Goal: Communication & Community: Answer question/provide support

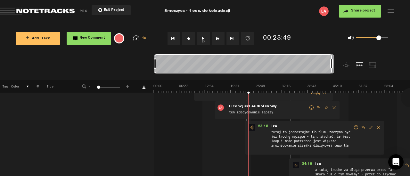
scroll to position [192, 0]
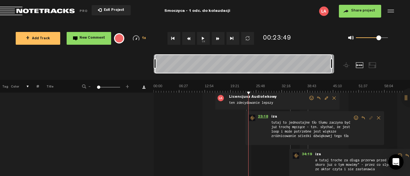
click at [264, 115] on span "23:18" at bounding box center [262, 118] width 15 height 6
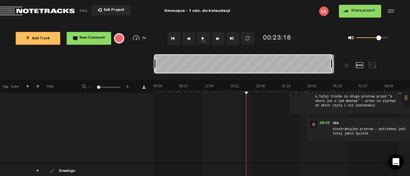
scroll to position [0, 0]
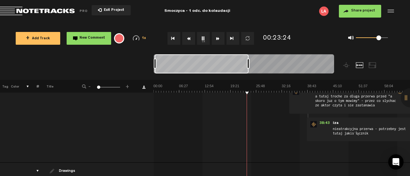
drag, startPoint x: 331, startPoint y: 64, endPoint x: 248, endPoint y: 74, distance: 83.8
click at [248, 74] on div at bounding box center [244, 64] width 180 height 21
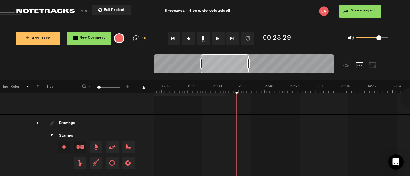
scroll to position [0, 197]
click at [200, 70] on div at bounding box center [244, 64] width 180 height 21
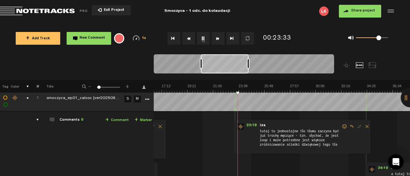
scroll to position [0, 0]
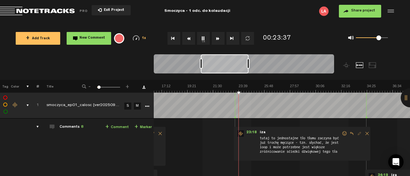
drag, startPoint x: 238, startPoint y: 93, endPoint x: 218, endPoint y: 92, distance: 19.9
click at [218, 92] on img at bounding box center [340, 88] width 769 height 9
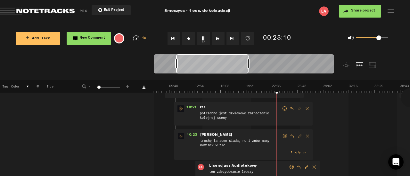
scroll to position [0, 62]
drag, startPoint x: 200, startPoint y: 65, endPoint x: 176, endPoint y: 74, distance: 25.8
click at [176, 74] on div at bounding box center [244, 64] width 180 height 21
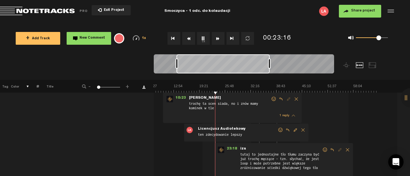
scroll to position [0, 31]
drag, startPoint x: 248, startPoint y: 66, endPoint x: 269, endPoint y: 69, distance: 21.3
click at [269, 69] on div at bounding box center [244, 64] width 180 height 21
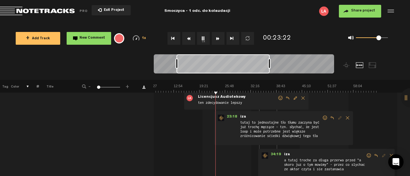
click at [332, 117] on span "Reply to comment" at bounding box center [332, 118] width 8 height 4
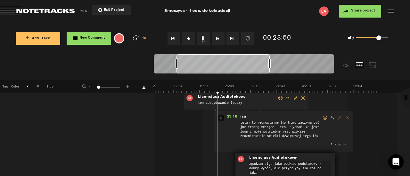
scroll to position [195, 0]
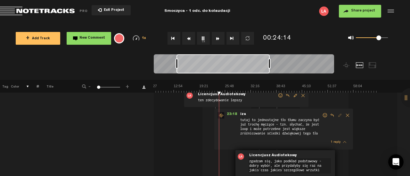
type textarea "zgadzam się, jako podkład podstawowy - dobry wybór, ale przydałyby się raz na j…"
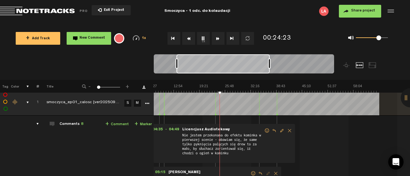
scroll to position [0, 0]
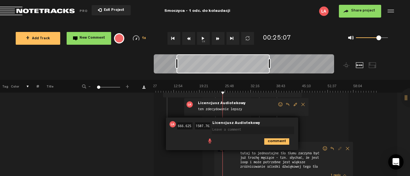
click at [337, 119] on div "04:35 - 04:49 • Licencjusz Audiotekowy: "Nie jestem przekonana do efektu komink…" at bounding box center [252, 116] width 256 height 356
click at [264, 122] on form at bounding box center [254, 128] width 85 height 13
click at [284, 142] on icon "comment" at bounding box center [276, 142] width 25 height 6
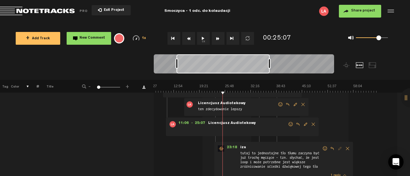
click at [312, 126] on span "Delete comment" at bounding box center [313, 124] width 8 height 4
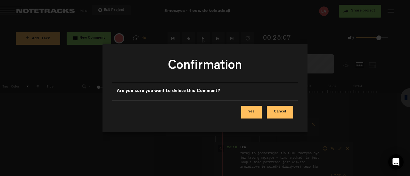
click at [255, 111] on button "Yes" at bounding box center [251, 112] width 20 height 13
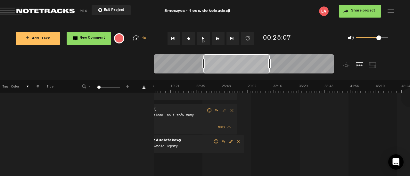
scroll to position [0, 146]
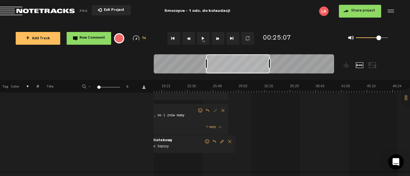
drag, startPoint x: 176, startPoint y: 64, endPoint x: 206, endPoint y: 66, distance: 29.5
click at [206, 66] on div at bounding box center [206, 64] width 3 height 10
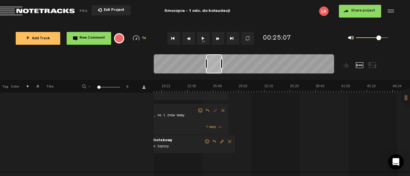
drag, startPoint x: 269, startPoint y: 62, endPoint x: 222, endPoint y: 69, distance: 48.1
click at [222, 69] on div at bounding box center [244, 64] width 180 height 21
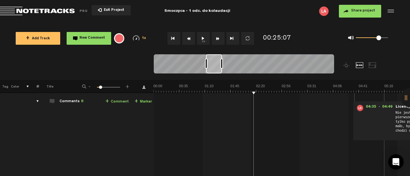
scroll to position [0, 0]
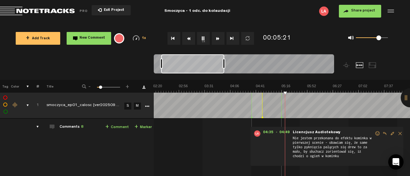
scroll to position [0, 102]
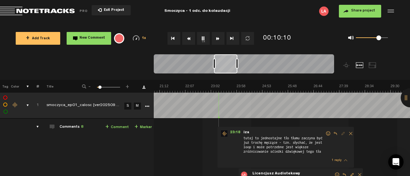
scroll to position [0, 221]
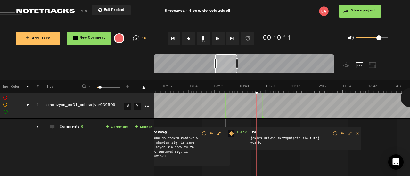
drag, startPoint x: 174, startPoint y: 66, endPoint x: 215, endPoint y: 68, distance: 40.7
click at [215, 68] on div at bounding box center [215, 64] width 3 height 10
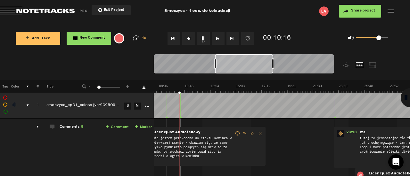
scroll to position [0, 97]
drag, startPoint x: 237, startPoint y: 65, endPoint x: 273, endPoint y: 66, distance: 35.9
click at [273, 66] on div at bounding box center [273, 64] width 3 height 10
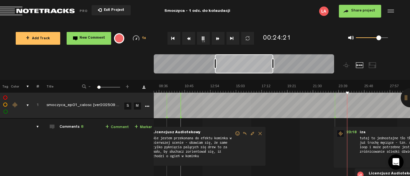
click at [141, 128] on link "+ Marker" at bounding box center [142, 127] width 17 height 7
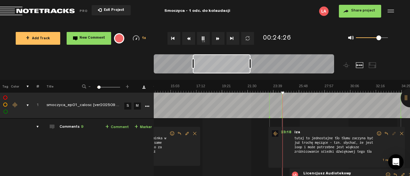
click at [114, 128] on link "+ Comment" at bounding box center [116, 127] width 23 height 7
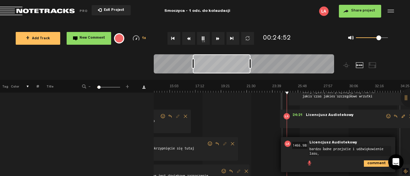
scroll to position [96, 0]
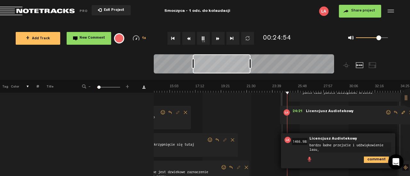
type textarea "bardzo ładne przejście i udźwiękowienie lasu,"
click at [380, 157] on icon "comment" at bounding box center [376, 160] width 25 height 6
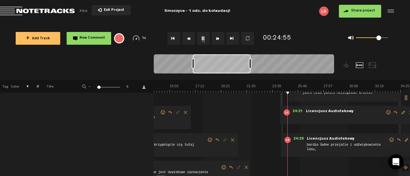
scroll to position [0, 0]
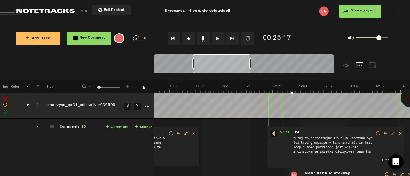
click at [118, 128] on link "+ Comment" at bounding box center [116, 127] width 23 height 7
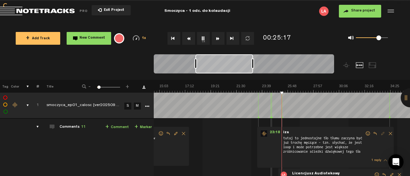
scroll to position [139, 0]
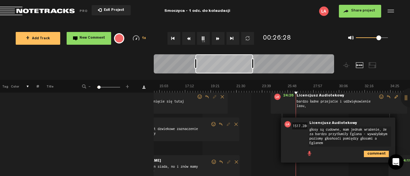
type textarea "głosy są cudowne, mam jednak wrażenie, że za bardzo przytłumiły Eglana - wyważy…"
click at [375, 151] on icon "comment" at bounding box center [376, 154] width 25 height 6
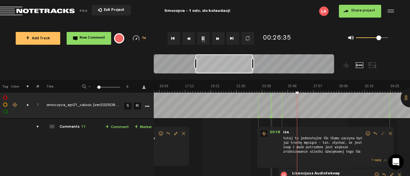
scroll to position [96, 0]
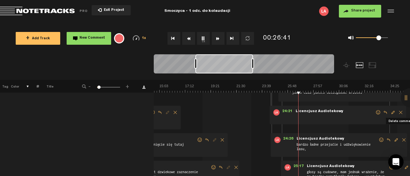
click at [402, 113] on span "Delete comment" at bounding box center [401, 112] width 8 height 4
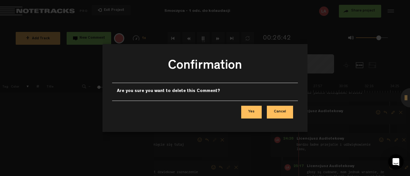
click at [257, 112] on button "Yes" at bounding box center [251, 112] width 20 height 13
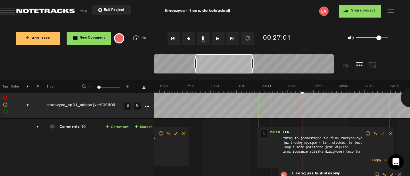
scroll to position [64, 0]
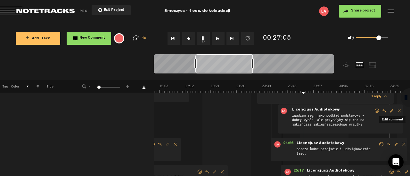
click at [391, 111] on span "Edit comment" at bounding box center [392, 111] width 8 height 4
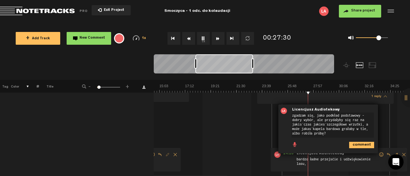
type textarea "zgadzam się, jako podkład podstawowy - dobry wybór, ale przydałyby się raz na j…"
click at [368, 144] on icon "comment" at bounding box center [361, 145] width 25 height 6
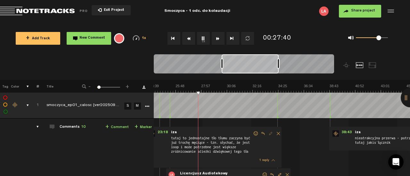
scroll to position [0, 287]
drag, startPoint x: 228, startPoint y: 68, endPoint x: 255, endPoint y: 72, distance: 27.2
click at [255, 72] on div at bounding box center [250, 63] width 57 height 19
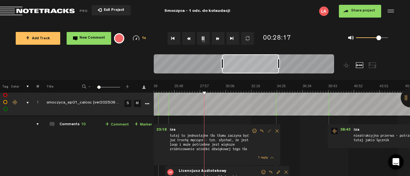
scroll to position [0, 0]
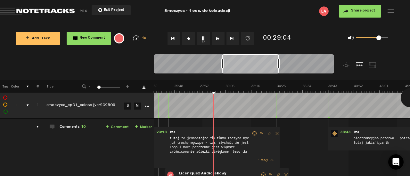
click at [188, 39] on button "Rewind" at bounding box center [188, 38] width 13 height 13
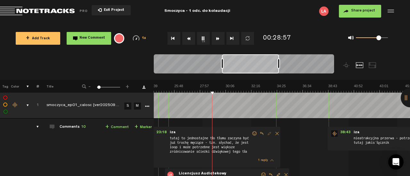
click at [188, 39] on button "Rewind" at bounding box center [188, 38] width 13 height 13
click at [109, 127] on span "+" at bounding box center [107, 127] width 4 height 5
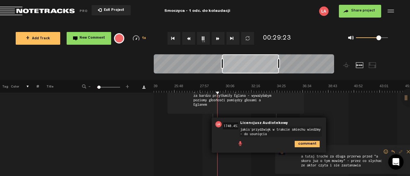
type textarea "jakiś przydźwięk w trakcie śmiechu wiedźmy - do usunięcia"
click at [309, 145] on icon "comment" at bounding box center [307, 144] width 25 height 6
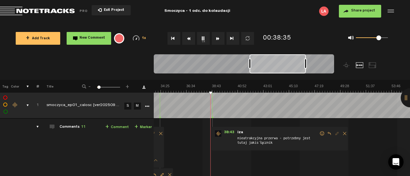
scroll to position [0, 409]
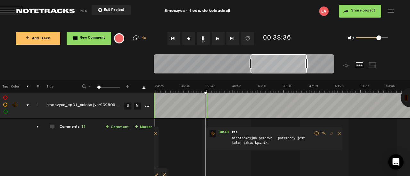
drag, startPoint x: 255, startPoint y: 69, endPoint x: 284, endPoint y: 72, distance: 28.6
click at [284, 72] on div at bounding box center [278, 63] width 56 height 19
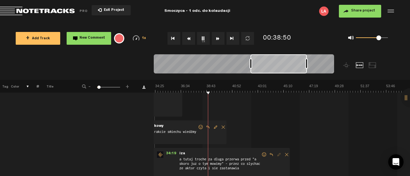
scroll to position [192, 0]
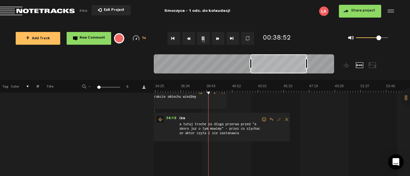
click at [269, 119] on span "Reply to comment" at bounding box center [271, 120] width 8 height 4
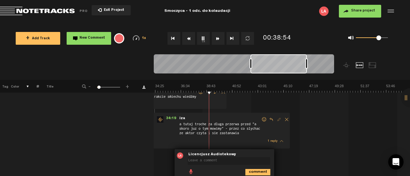
click at [210, 163] on textarea at bounding box center [229, 162] width 82 height 8
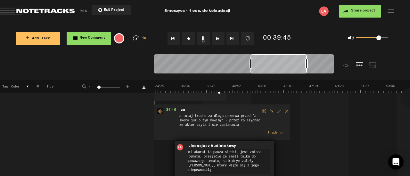
scroll to position [232, 0]
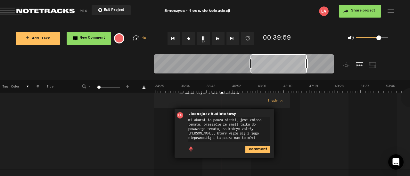
type textarea "mi akurat ta pauza siedzi, jest zmiana tematu, przejście ze small talku do powa…"
click at [248, 147] on icon "comment" at bounding box center [257, 150] width 25 height 6
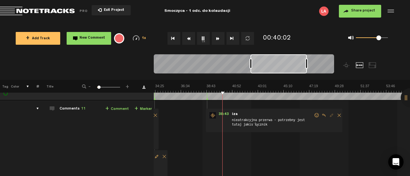
scroll to position [8, 0]
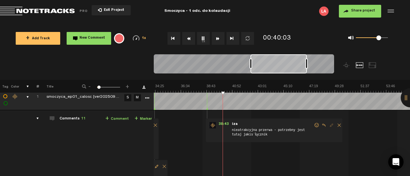
click at [325, 125] on span "Reply to comment" at bounding box center [324, 125] width 8 height 4
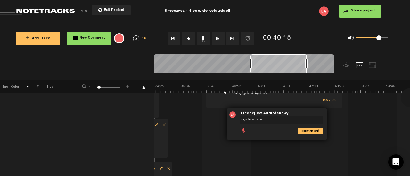
scroll to position [72, 0]
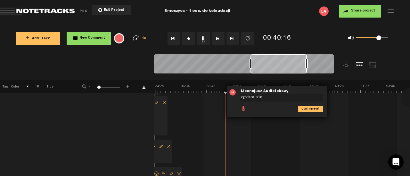
type textarea "zgadzam się"
click at [306, 109] on icon "comment" at bounding box center [310, 109] width 25 height 6
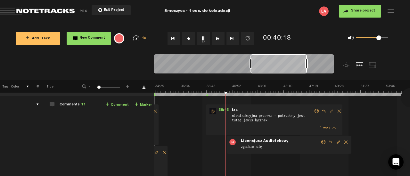
scroll to position [0, 0]
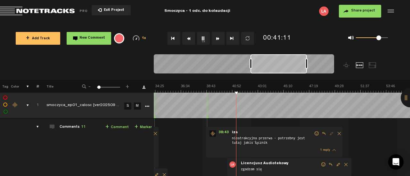
click at [230, 91] on img at bounding box center [129, 88] width 769 height 9
click at [227, 91] on img at bounding box center [129, 88] width 769 height 9
click at [228, 91] on img at bounding box center [129, 88] width 769 height 9
click at [123, 126] on link "+ Comment" at bounding box center [116, 127] width 23 height 7
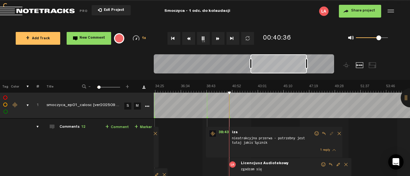
scroll to position [94, 0]
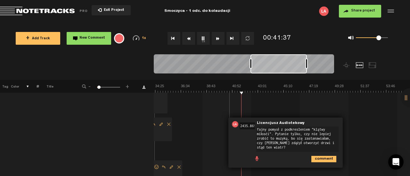
type textarea "fajny pomysł z podkreśleniem "klątwy miłości". Pytanie tylko, czy nie lepiej zr…"
click at [326, 157] on icon "comment" at bounding box center [323, 159] width 25 height 6
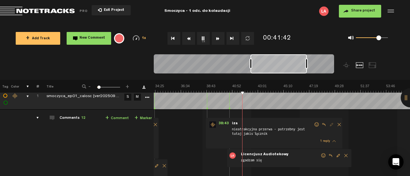
scroll to position [0, 0]
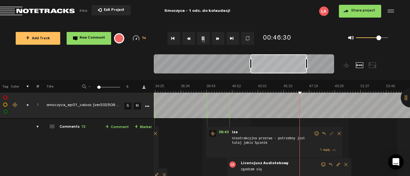
click at [295, 91] on img at bounding box center [129, 88] width 769 height 9
click at [124, 128] on link "+ Comment" at bounding box center [116, 127] width 23 height 7
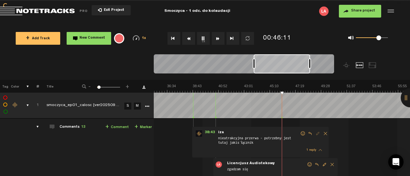
scroll to position [137, 0]
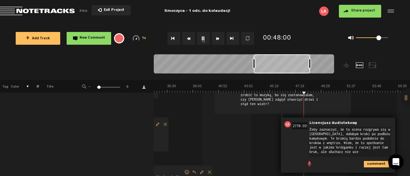
drag, startPoint x: 354, startPoint y: 146, endPoint x: 319, endPoint y: 147, distance: 35.5
click at [319, 147] on textarea "Żeby zaznaczyć, że ta scena rozgrywa się w [GEOGRAPHIC_DATA], dałabym kroki po …" at bounding box center [350, 142] width 82 height 30
click at [368, 153] on textarea "Żeby zaznaczyć, że ta scena rozgrywa się w [GEOGRAPHIC_DATA], dałabym kroki po …" at bounding box center [350, 142] width 82 height 30
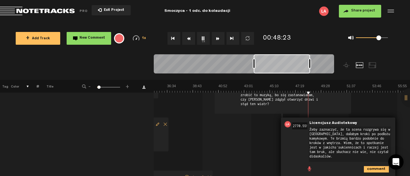
scroll to position [169, 0]
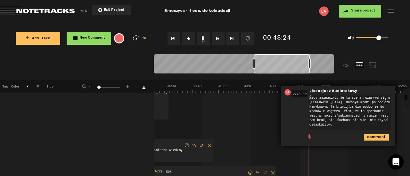
type textarea "Żeby zaznaczyć, że ta scena rozgrywa się w [GEOGRAPHIC_DATA], dałabym kroki po …"
click at [368, 136] on icon "comment" at bounding box center [376, 137] width 25 height 6
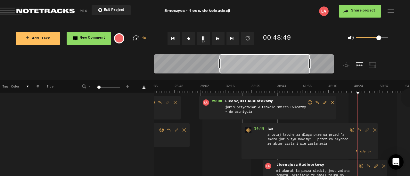
scroll to position [0, 184]
drag, startPoint x: 254, startPoint y: 65, endPoint x: 219, endPoint y: 66, distance: 34.3
click at [219, 66] on div at bounding box center [219, 64] width 3 height 10
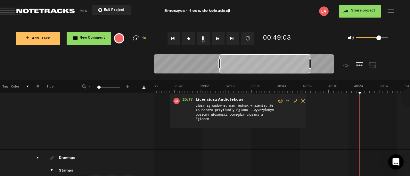
scroll to position [0, 92]
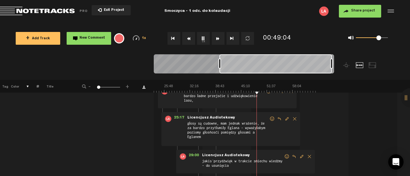
drag, startPoint x: 309, startPoint y: 63, endPoint x: 352, endPoint y: 66, distance: 43.0
click at [352, 66] on div at bounding box center [266, 67] width 225 height 26
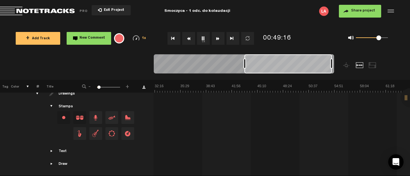
scroll to position [0, 255]
drag, startPoint x: 220, startPoint y: 67, endPoint x: 245, endPoint y: 67, distance: 25.0
click at [245, 67] on div at bounding box center [244, 64] width 3 height 10
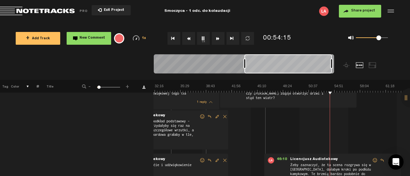
scroll to position [0, 5]
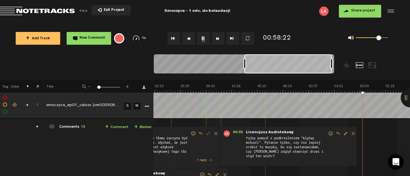
click at [190, 38] on button "Rewind" at bounding box center [188, 38] width 13 height 13
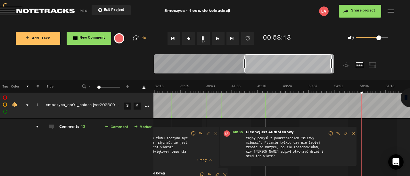
click at [190, 38] on button "Rewind" at bounding box center [188, 38] width 13 height 13
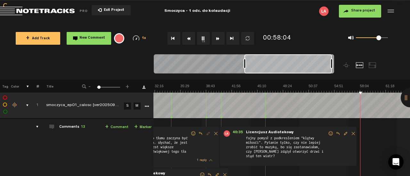
click at [190, 38] on button "Rewind" at bounding box center [188, 38] width 13 height 13
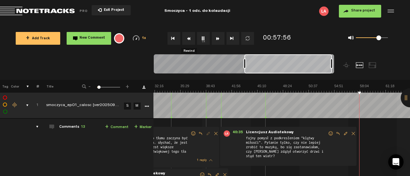
click at [190, 38] on button "Rewind" at bounding box center [188, 38] width 13 height 13
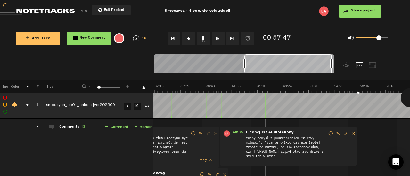
click at [190, 38] on button "Rewind" at bounding box center [188, 38] width 13 height 13
click at [189, 38] on button "Rewind" at bounding box center [188, 38] width 13 height 13
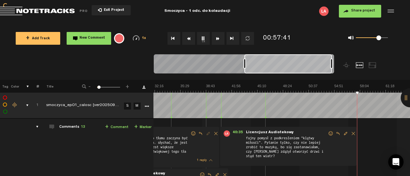
click at [189, 38] on button "Rewind" at bounding box center [188, 38] width 13 height 13
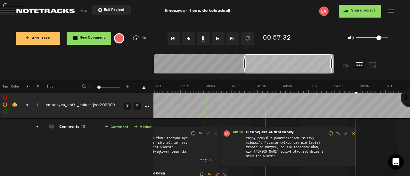
click at [189, 38] on button "Rewind" at bounding box center [188, 38] width 13 height 13
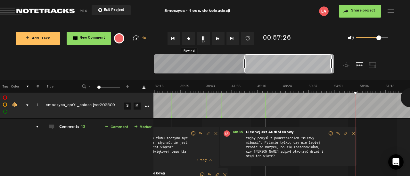
click at [189, 38] on button "Rewind" at bounding box center [188, 38] width 13 height 13
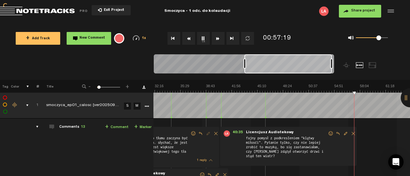
click at [189, 38] on button "Rewind" at bounding box center [188, 38] width 13 height 13
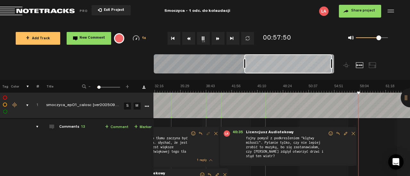
click at [262, 88] on img at bounding box center [154, 88] width 513 height 9
click at [351, 90] on img at bounding box center [154, 88] width 513 height 9
click at [374, 87] on img at bounding box center [154, 88] width 513 height 9
click at [368, 87] on img at bounding box center [154, 88] width 513 height 9
click at [358, 88] on img at bounding box center [154, 88] width 513 height 9
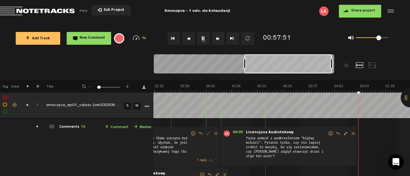
click at [351, 88] on img at bounding box center [154, 88] width 513 height 9
click at [355, 88] on img at bounding box center [154, 88] width 513 height 9
click at [106, 127] on link "+ Comment" at bounding box center [116, 127] width 23 height 7
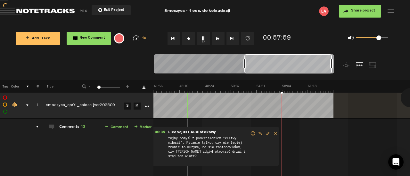
scroll to position [0, 333]
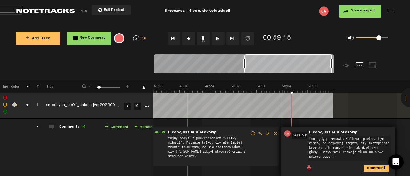
type textarea "imo, gdy przemawia Królowa, powinna być cisza, co najwyżej szepty, czy skrzypie…"
click at [368, 168] on icon "comment" at bounding box center [375, 169] width 25 height 6
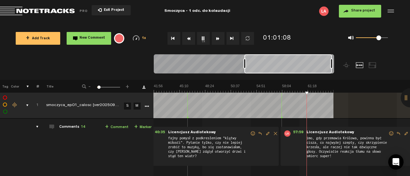
click at [302, 92] on img at bounding box center [76, 88] width 513 height 9
click at [298, 92] on img at bounding box center [76, 88] width 513 height 9
click at [315, 91] on img at bounding box center [76, 88] width 513 height 9
click at [313, 90] on img at bounding box center [76, 88] width 513 height 9
click at [117, 127] on link "+ Comment" at bounding box center [116, 127] width 23 height 7
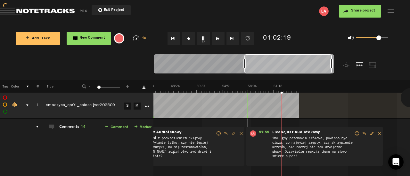
scroll to position [148, 5]
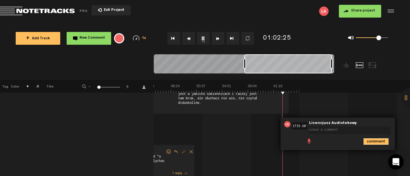
click at [377, 139] on icon "comment" at bounding box center [375, 142] width 25 height 6
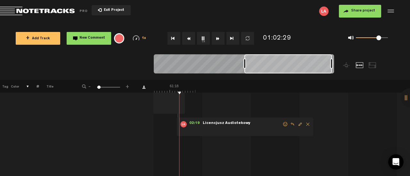
scroll to position [0, 432]
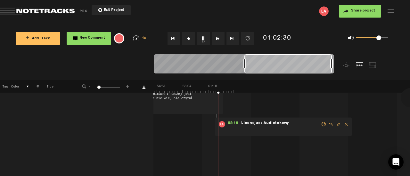
click at [342, 123] on span "Delete comment" at bounding box center [346, 124] width 8 height 4
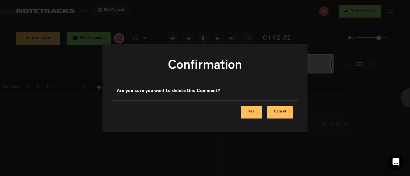
click at [256, 112] on button "Yes" at bounding box center [251, 112] width 20 height 13
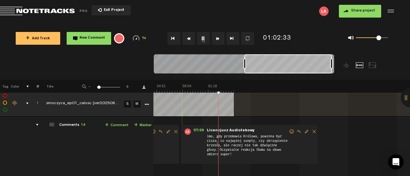
scroll to position [0, 5]
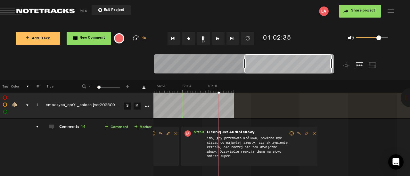
click at [115, 127] on link "+ Comment" at bounding box center [116, 127] width 23 height 7
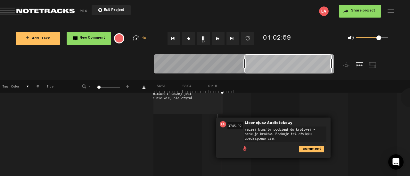
type textarea "raczej ktoś by podbiegł do królowej - brakuje kroków. Brakuje też dźwięku upada…"
click at [303, 149] on icon "comment" at bounding box center [311, 149] width 25 height 6
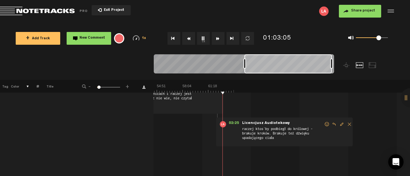
click at [354, 94] on td "1 smoczyca_ep01_calosc [ver20250903] S M smoczyca_ep01_calosc [ver20250903] by …" at bounding box center [281, 154] width 256 height 366
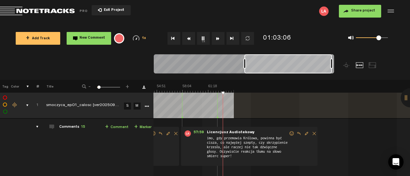
scroll to position [0, 5]
click at [118, 128] on link "+ Comment" at bounding box center [116, 127] width 23 height 7
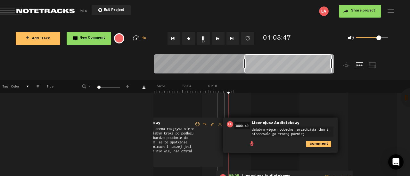
type textarea "dałabym więcej oddechu, przedłużyła tłum i sfadeowała go trochę później"
click at [318, 141] on icon "comment" at bounding box center [318, 144] width 25 height 6
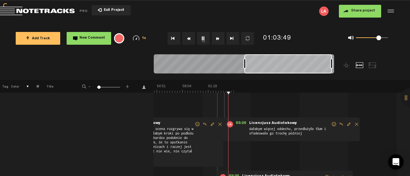
scroll to position [0, 5]
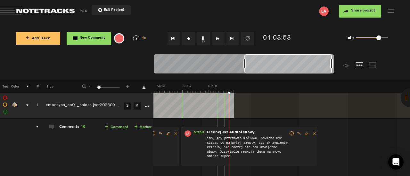
click at [117, 126] on link "+ Comment" at bounding box center [116, 127] width 23 height 7
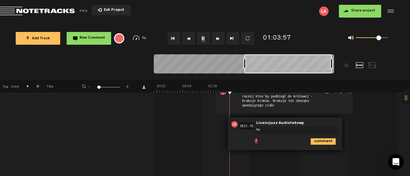
type textarea "h"
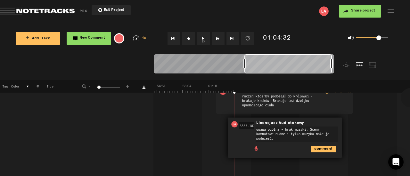
type textarea "uwaga ogólna - brak muzyki. Sceny komnatowe nudne i tylko muzyka może je podnie…"
click at [319, 144] on div "comment" at bounding box center [285, 149] width 109 height 12
click at [319, 147] on icon "comment" at bounding box center [323, 149] width 25 height 6
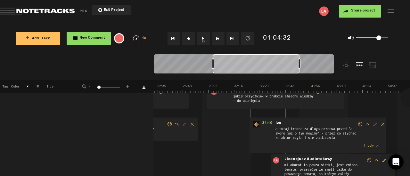
scroll to position [0, 0]
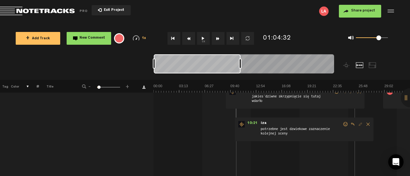
drag, startPoint x: 290, startPoint y: 67, endPoint x: 165, endPoint y: 68, distance: 125.8
click at [165, 68] on div at bounding box center [197, 63] width 87 height 19
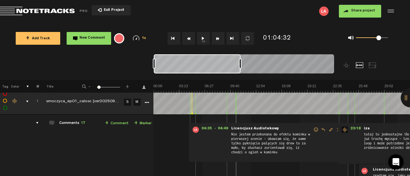
scroll to position [0, 5]
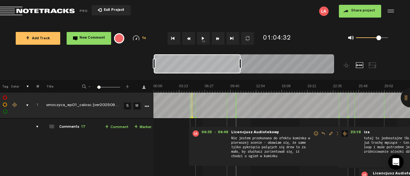
click at [172, 91] on img at bounding box center [409, 88] width 513 height 9
click at [182, 91] on img at bounding box center [409, 88] width 513 height 9
click at [179, 91] on img at bounding box center [409, 88] width 513 height 9
click at [111, 128] on link "+ Comment" at bounding box center [116, 127] width 23 height 7
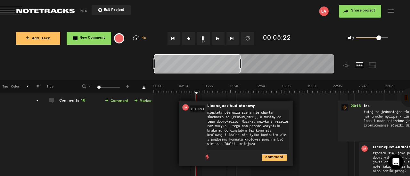
scroll to position [36, 5]
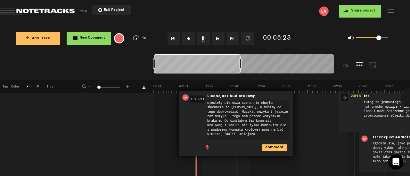
type textarea "niestety pierwsza scena nie chwyta słuchacza za ryjuszek, a musimy do tego dopr…"
click at [264, 145] on icon "comment" at bounding box center [274, 148] width 25 height 6
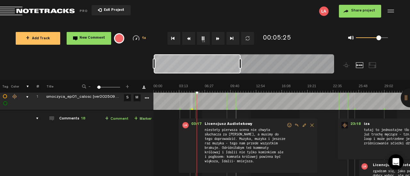
scroll to position [0, 5]
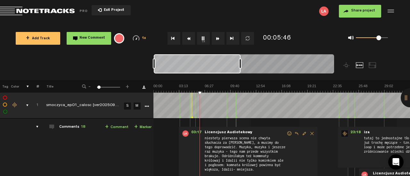
click at [300, 133] on span "Edit comment" at bounding box center [304, 134] width 8 height 4
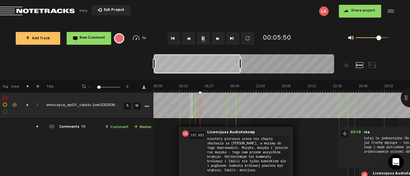
click at [274, 160] on textarea "niestety pierwsza scena nie chwyta słuchacza za ryjuszek, a musimy do tego dopr…" at bounding box center [248, 156] width 82 height 41
type textarea "niestety pierwsza scena nie chwyta słuchacza za ryjuszek, a musimy do tego dopr…"
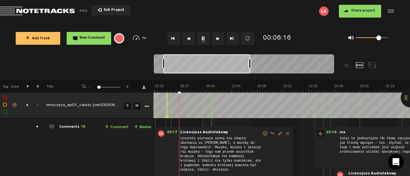
scroll to position [0, 24]
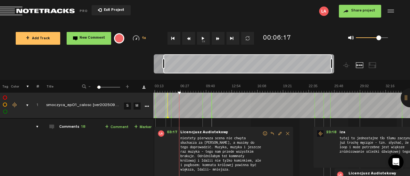
drag, startPoint x: 249, startPoint y: 65, endPoint x: 357, endPoint y: 57, distance: 108.5
click at [357, 57] on div at bounding box center [266, 67] width 225 height 26
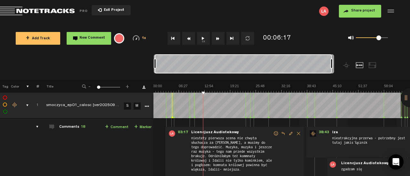
scroll to position [0, 0]
drag, startPoint x: 164, startPoint y: 64, endPoint x: 141, endPoint y: 66, distance: 22.8
click at [141, 66] on nt-zoom-navigation-bar at bounding box center [205, 67] width 410 height 26
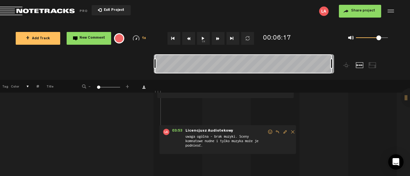
click at [281, 132] on span "Edit comment" at bounding box center [285, 132] width 8 height 4
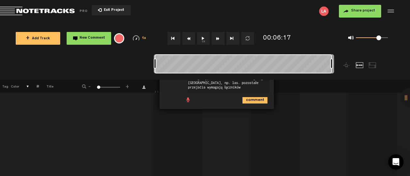
scroll to position [346, 5]
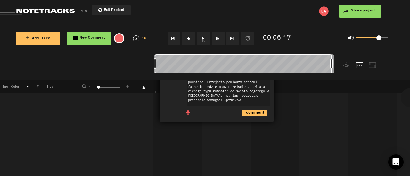
type textarea "uwaga ogólna - brak muzyki. Sceny komnatowe nudne i tylko muzyka może je podnie…"
click at [256, 111] on icon "comment" at bounding box center [254, 113] width 25 height 6
